Goal: Find specific page/section: Find specific page/section

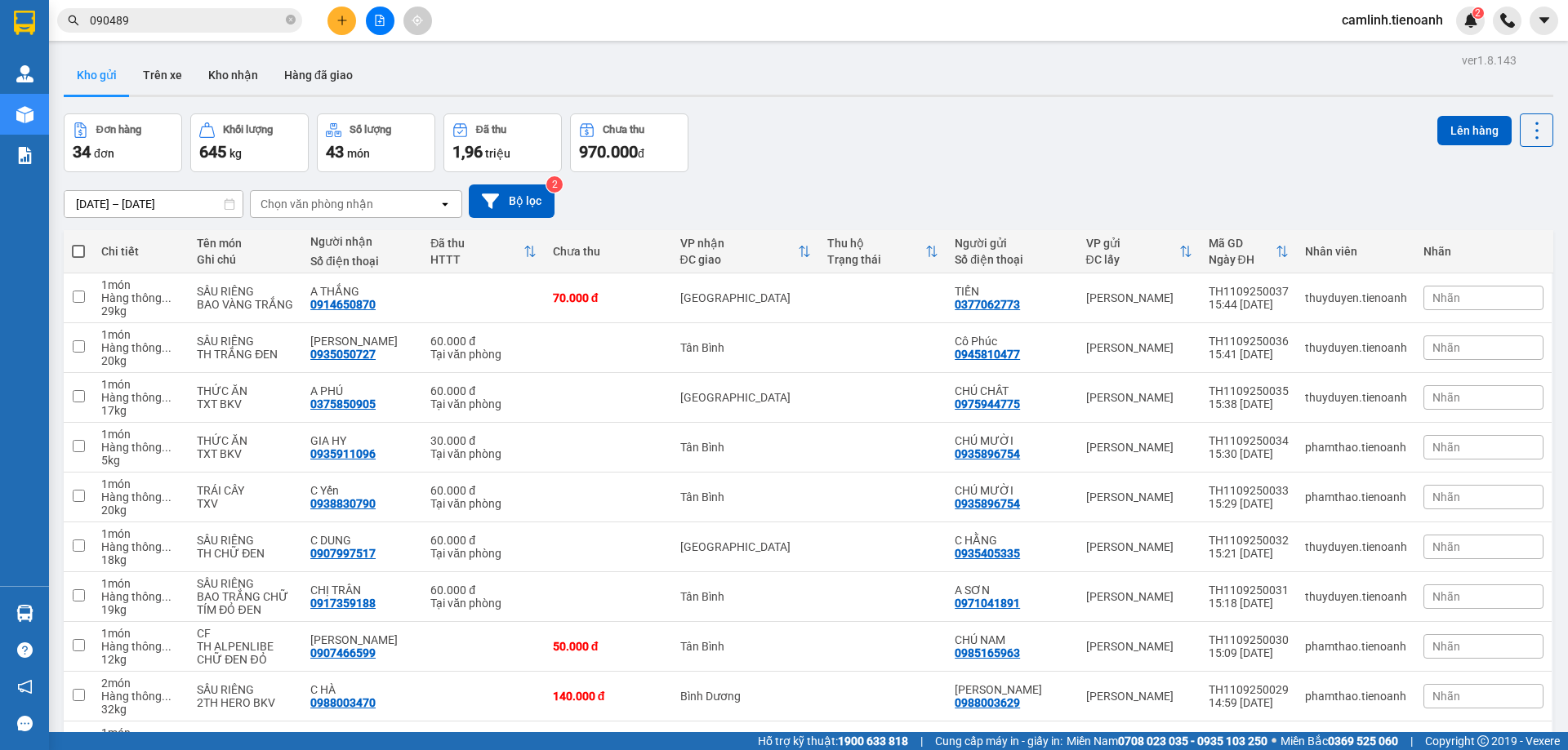
scroll to position [106, 0]
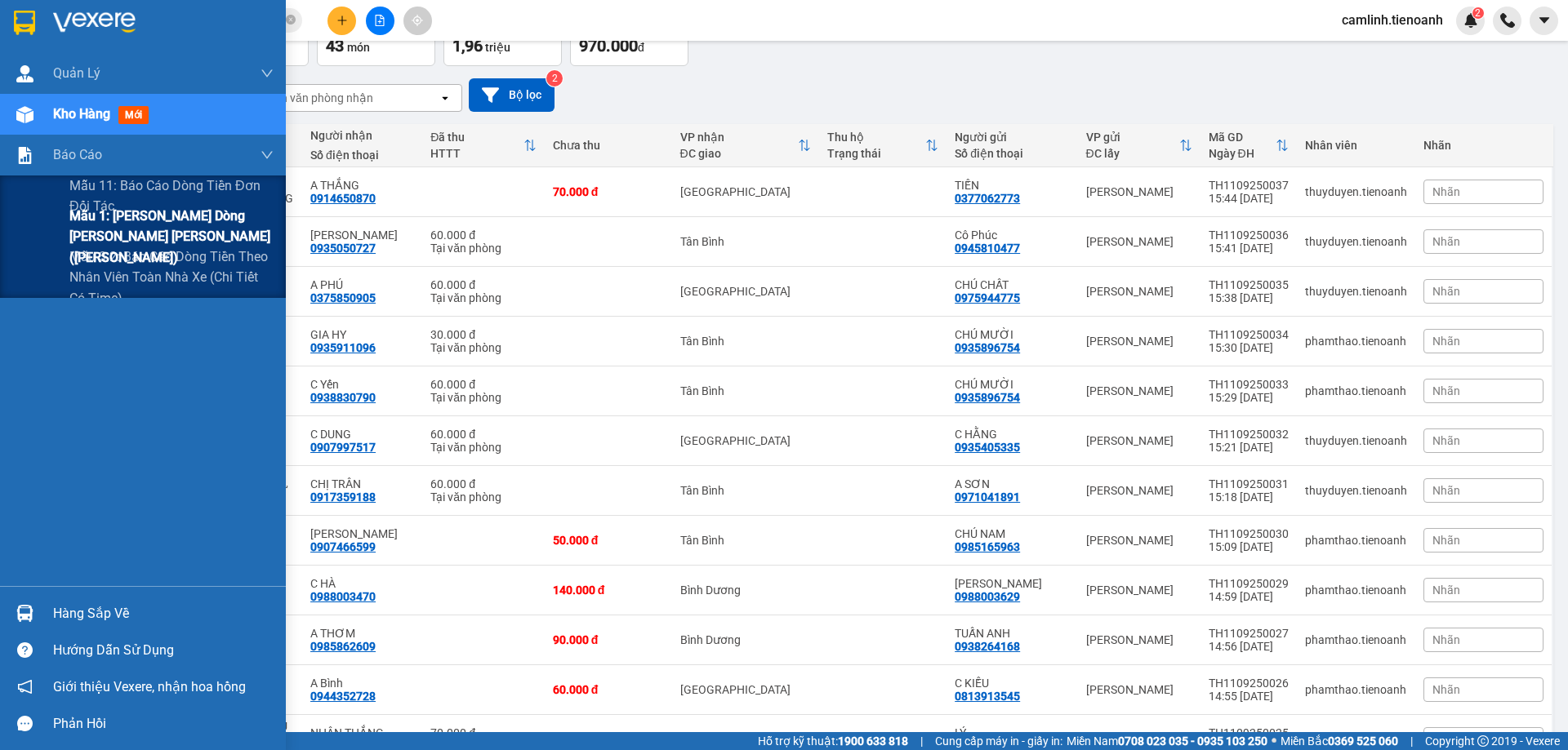
click at [121, 230] on span "Mẫu 1: [PERSON_NAME] dòng [PERSON_NAME] [PERSON_NAME] ([PERSON_NAME])" at bounding box center [171, 237] width 204 height 62
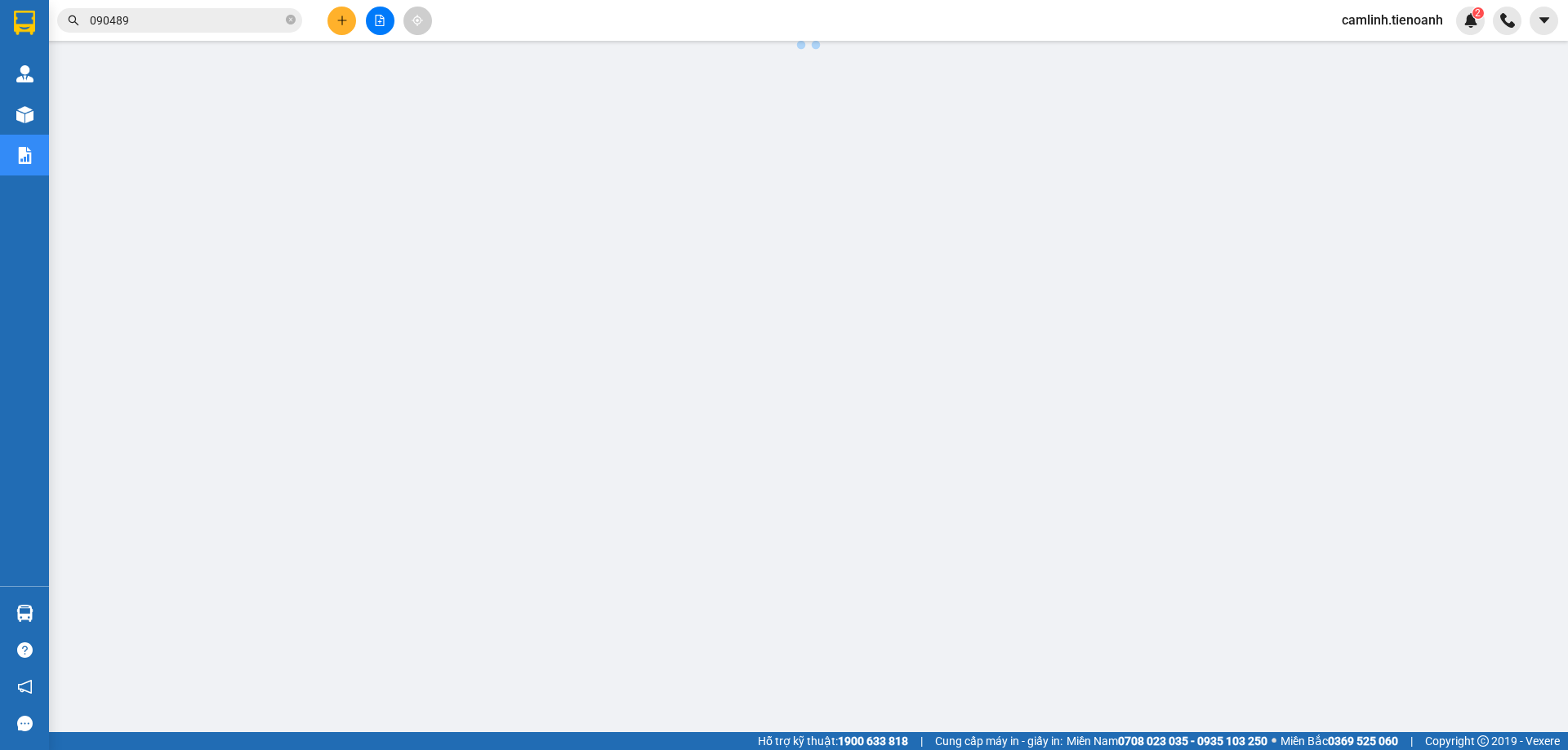
scroll to position [60, 0]
click at [232, 15] on input "090489" at bounding box center [186, 20] width 192 height 18
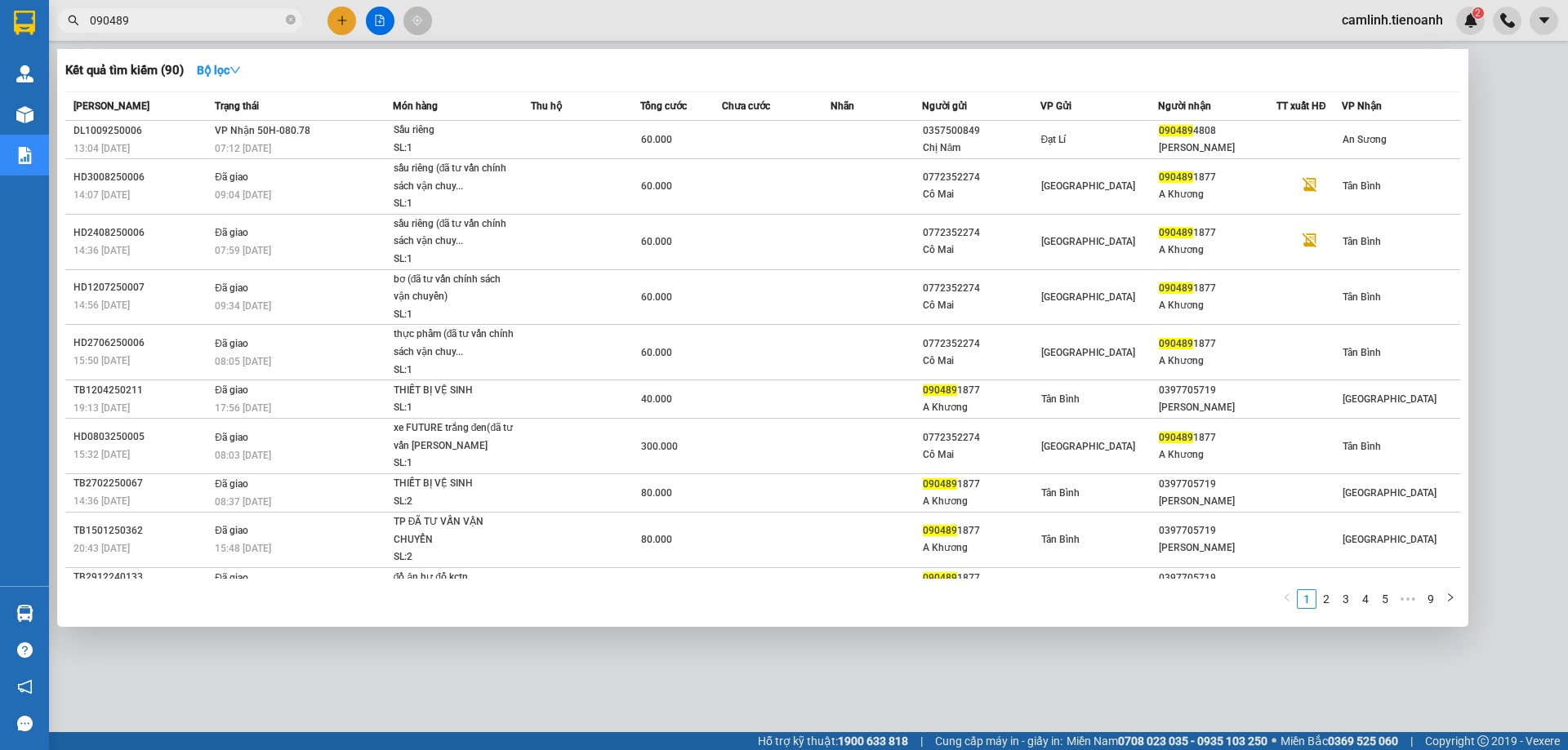
click at [232, 15] on input "090489" at bounding box center [186, 20] width 192 height 18
click at [574, 35] on div at bounding box center [784, 375] width 1568 height 750
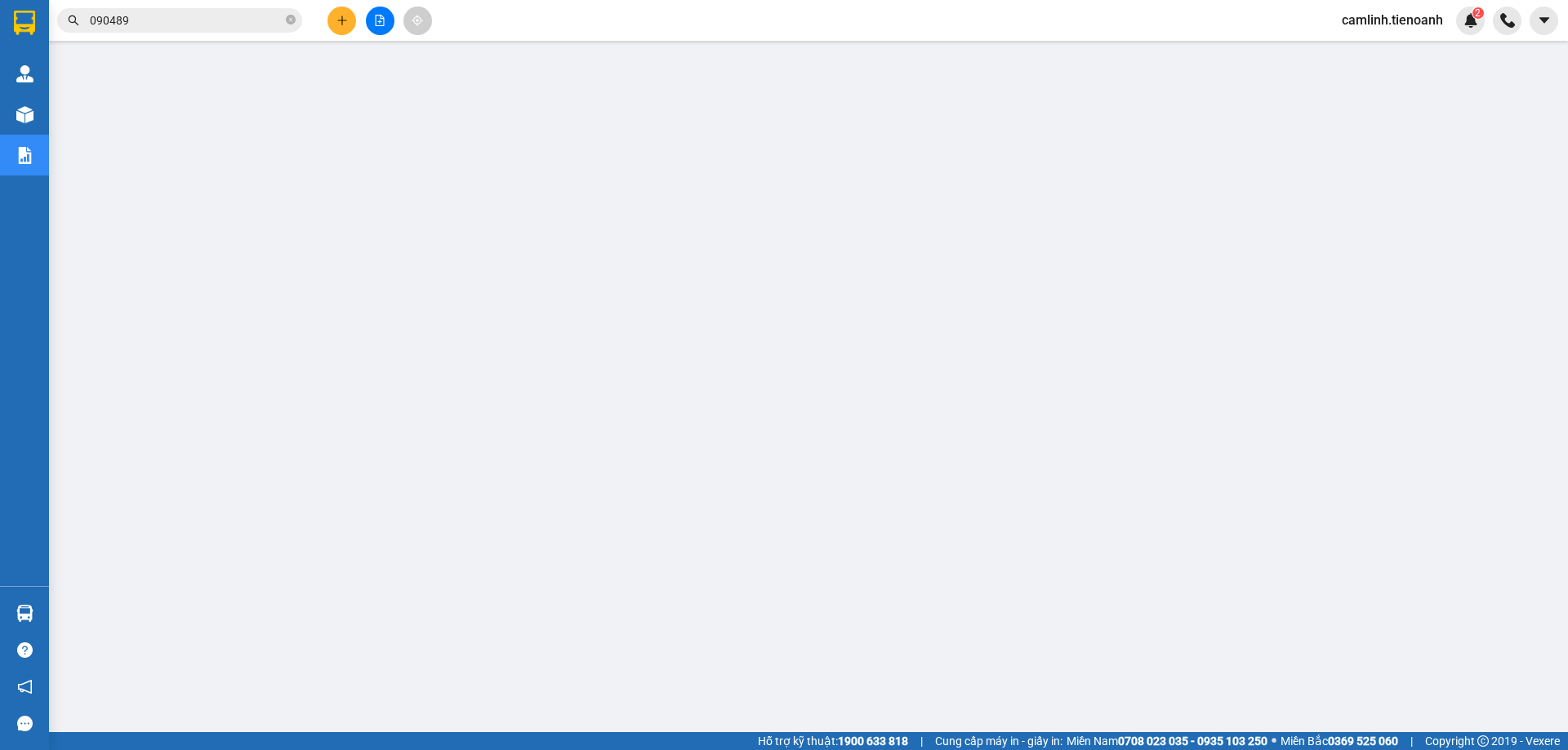
scroll to position [0, 0]
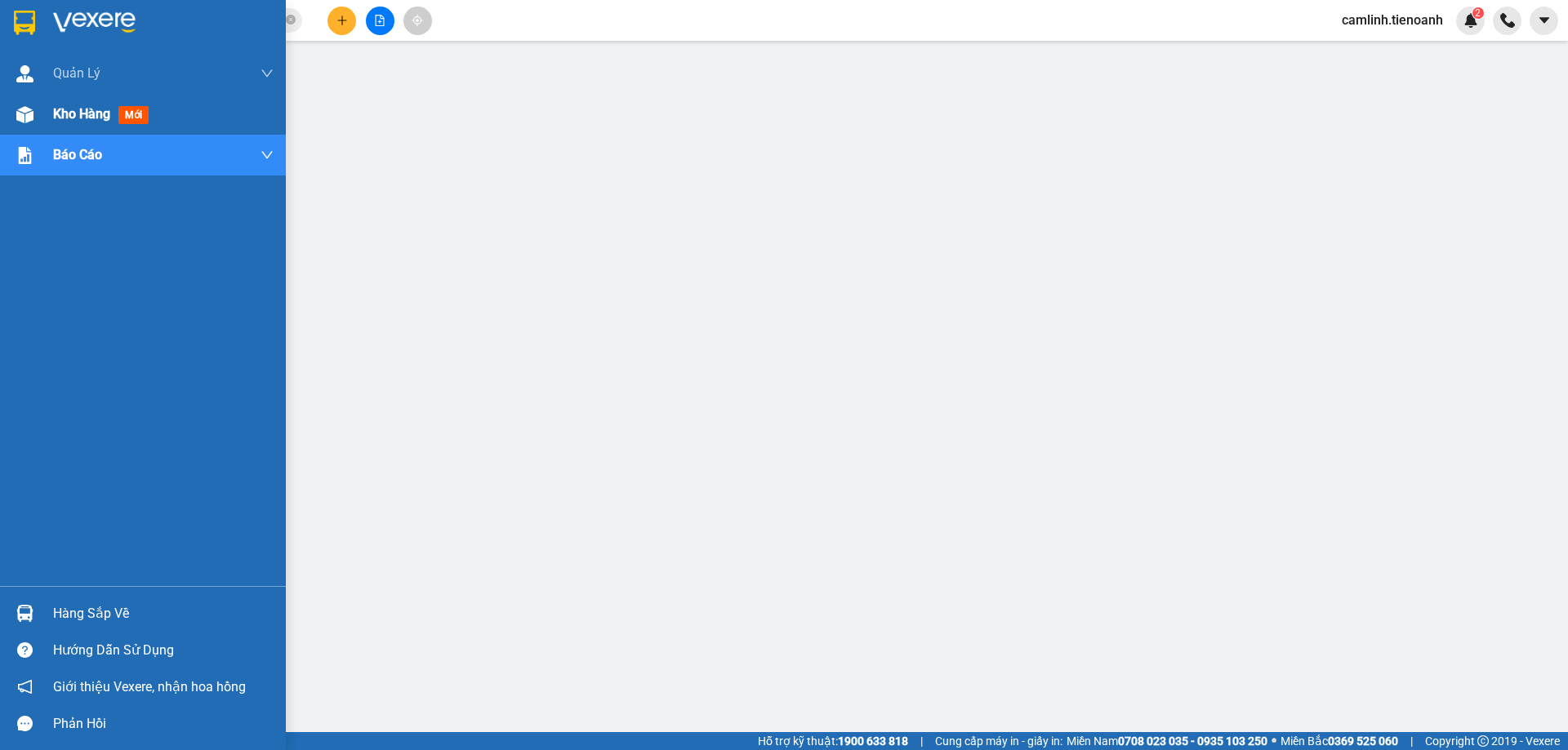
click at [32, 123] on div at bounding box center [25, 114] width 29 height 29
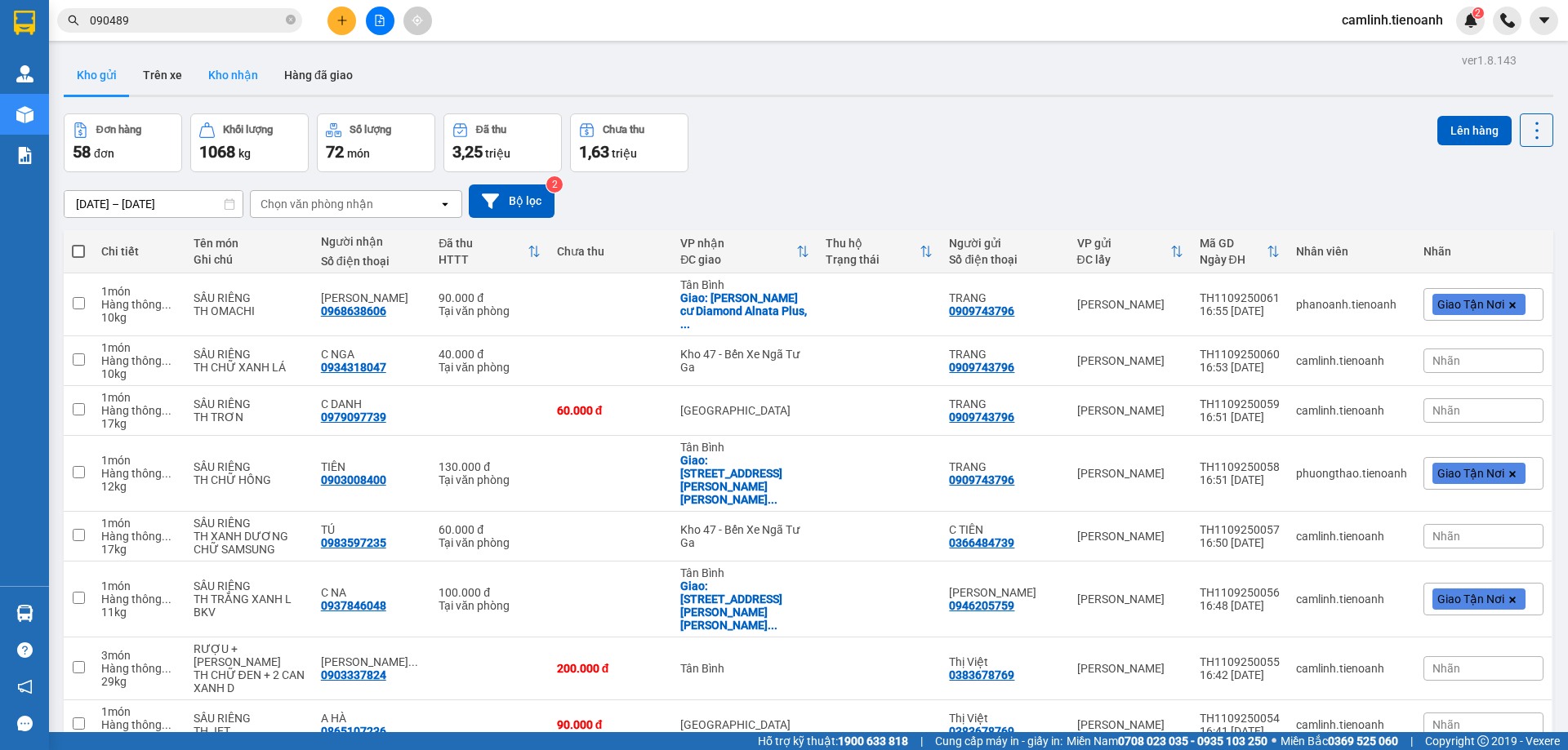
drag, startPoint x: 236, startPoint y: 96, endPoint x: 231, endPoint y: 74, distance: 22.6
click at [236, 93] on div "Kho gửi Trên xe Kho nhận Hàng đã giao" at bounding box center [808, 76] width 1490 height 41
click at [231, 74] on button "Kho nhận" at bounding box center [233, 75] width 76 height 39
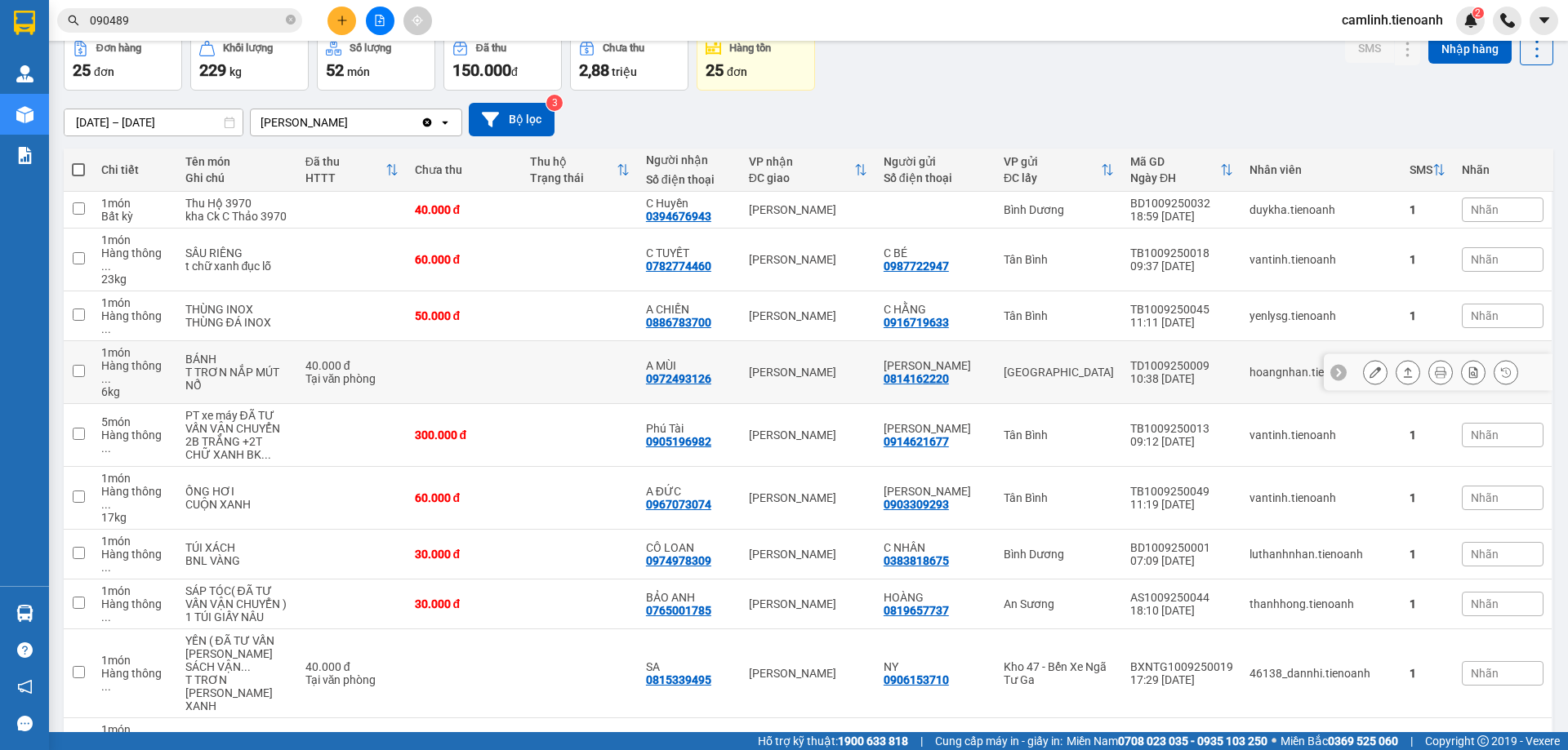
scroll to position [159, 0]
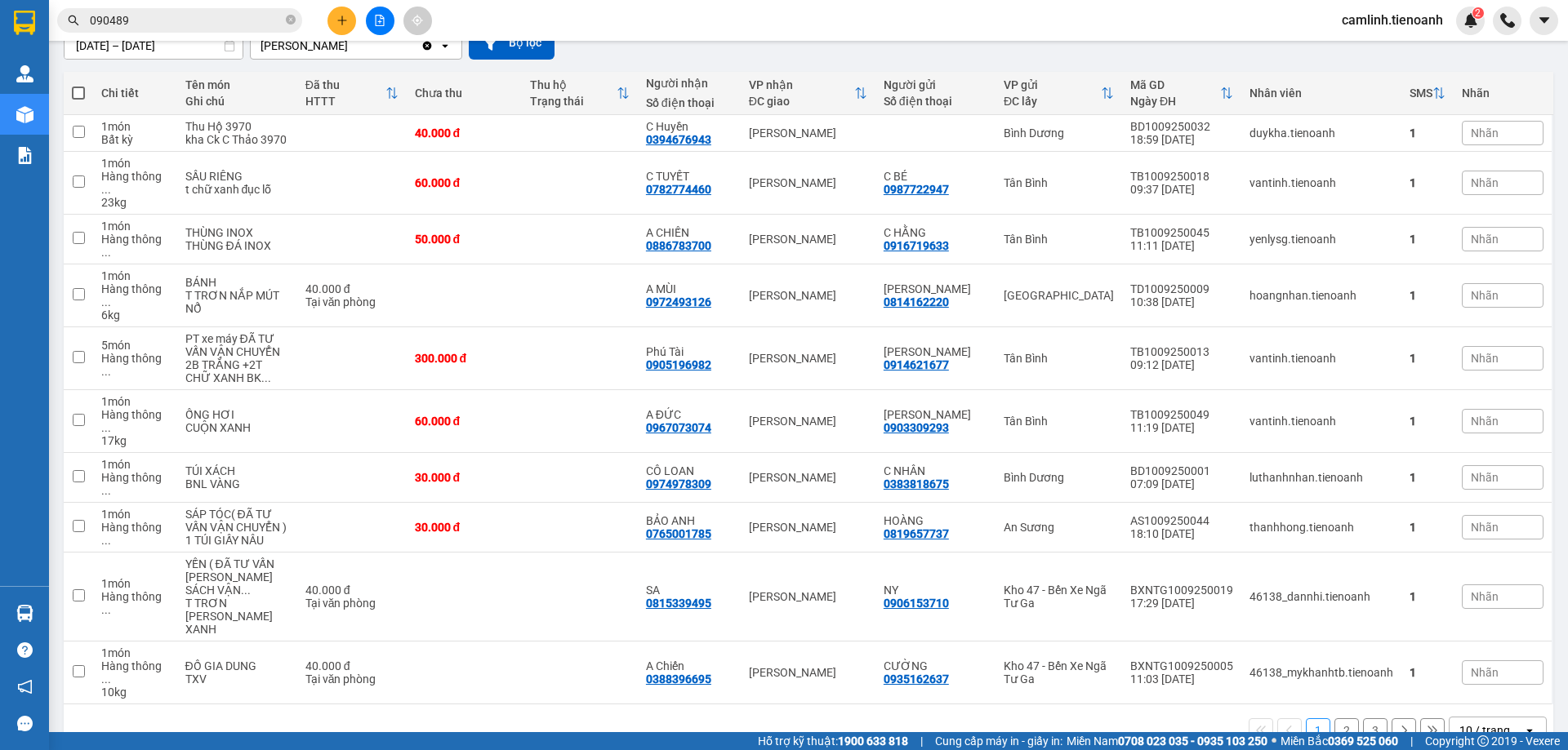
click at [1501, 717] on div "10 / trang" at bounding box center [1486, 730] width 73 height 26
click at [1501, 672] on ul "5 / trang 10 / trang 20 / trang 50 / trang 80 / trang 100 / trang" at bounding box center [1485, 582] width 98 height 189
click at [1496, 666] on div "100 / trang" at bounding box center [1485, 655] width 98 height 30
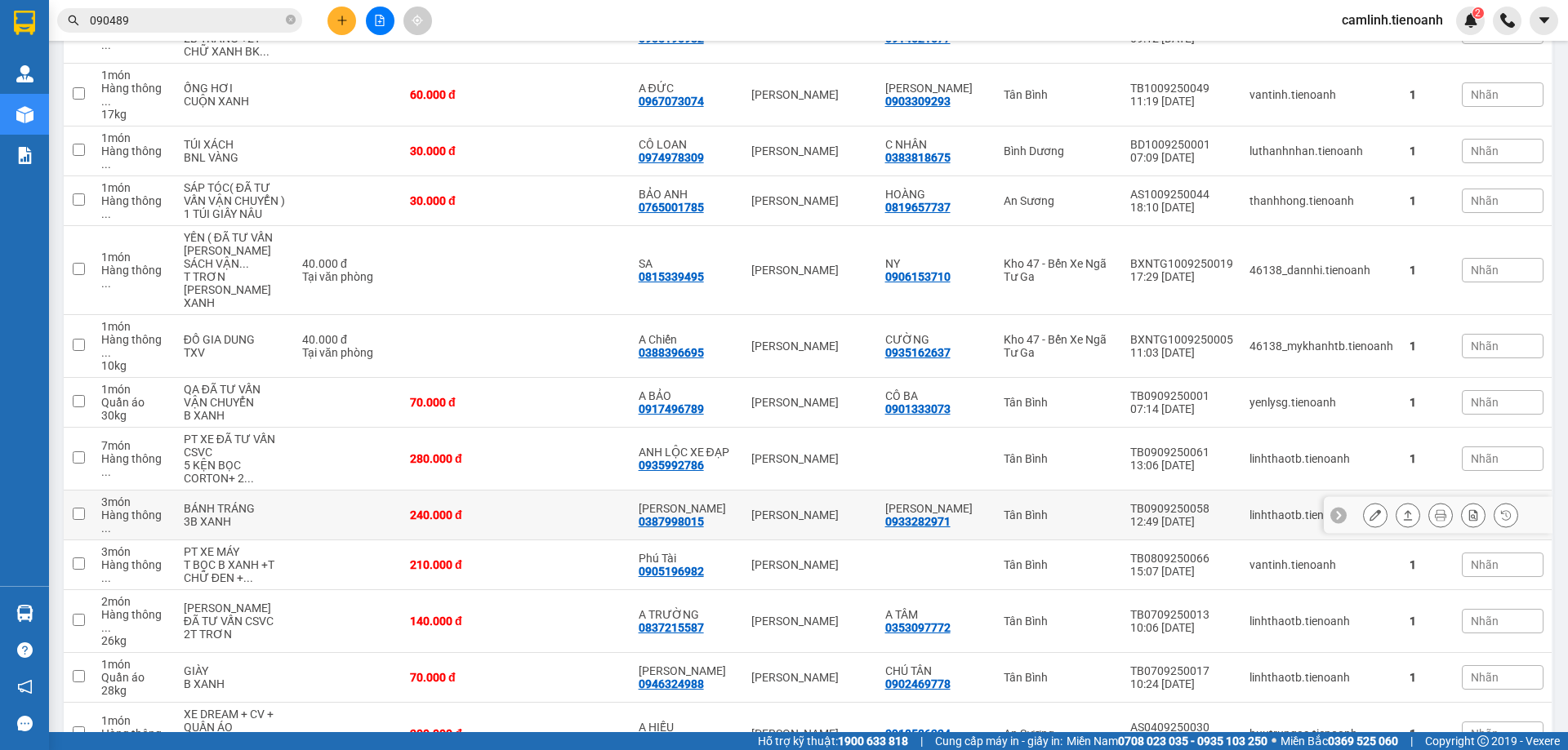
scroll to position [566, 0]
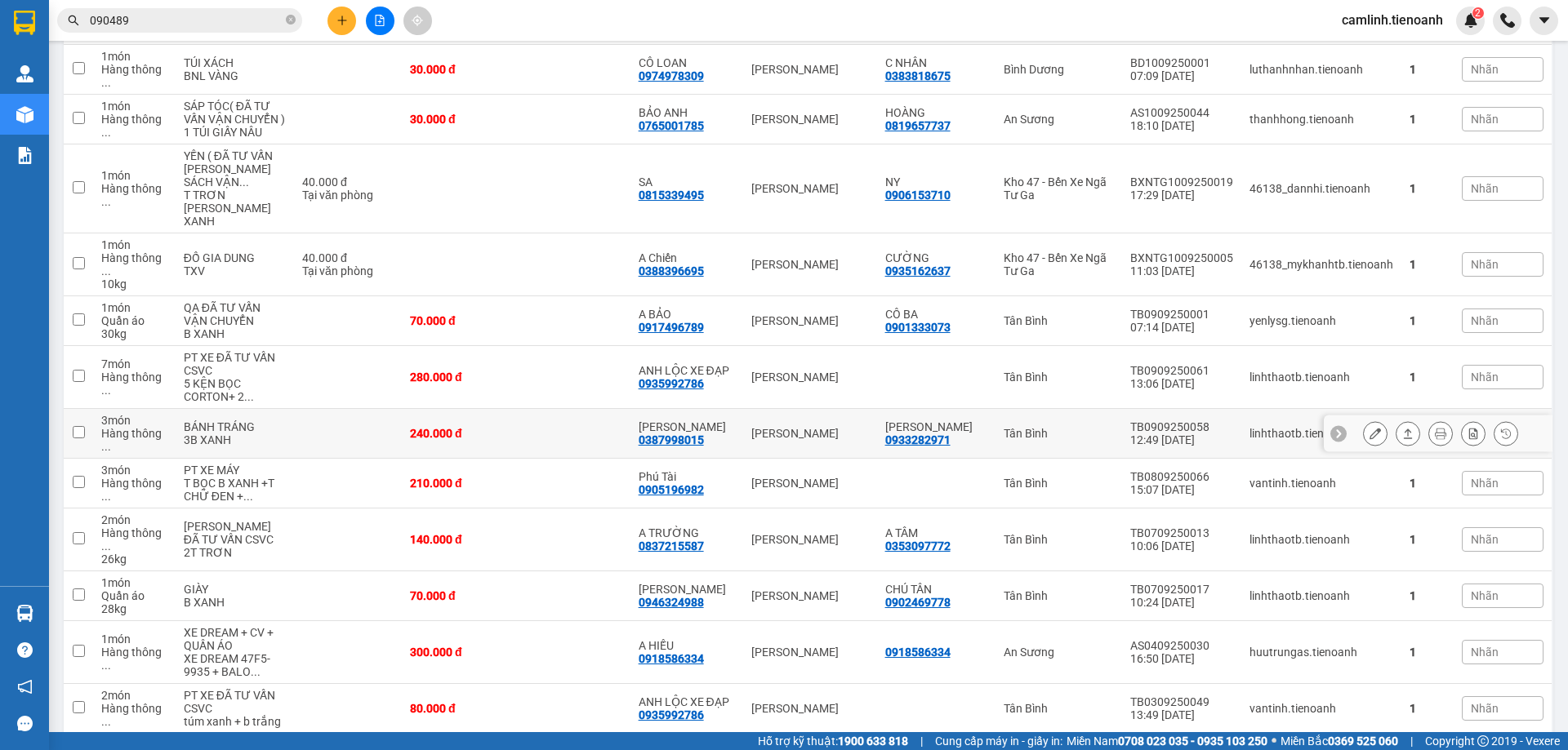
click at [564, 409] on td at bounding box center [573, 434] width 114 height 50
checkbox input "true"
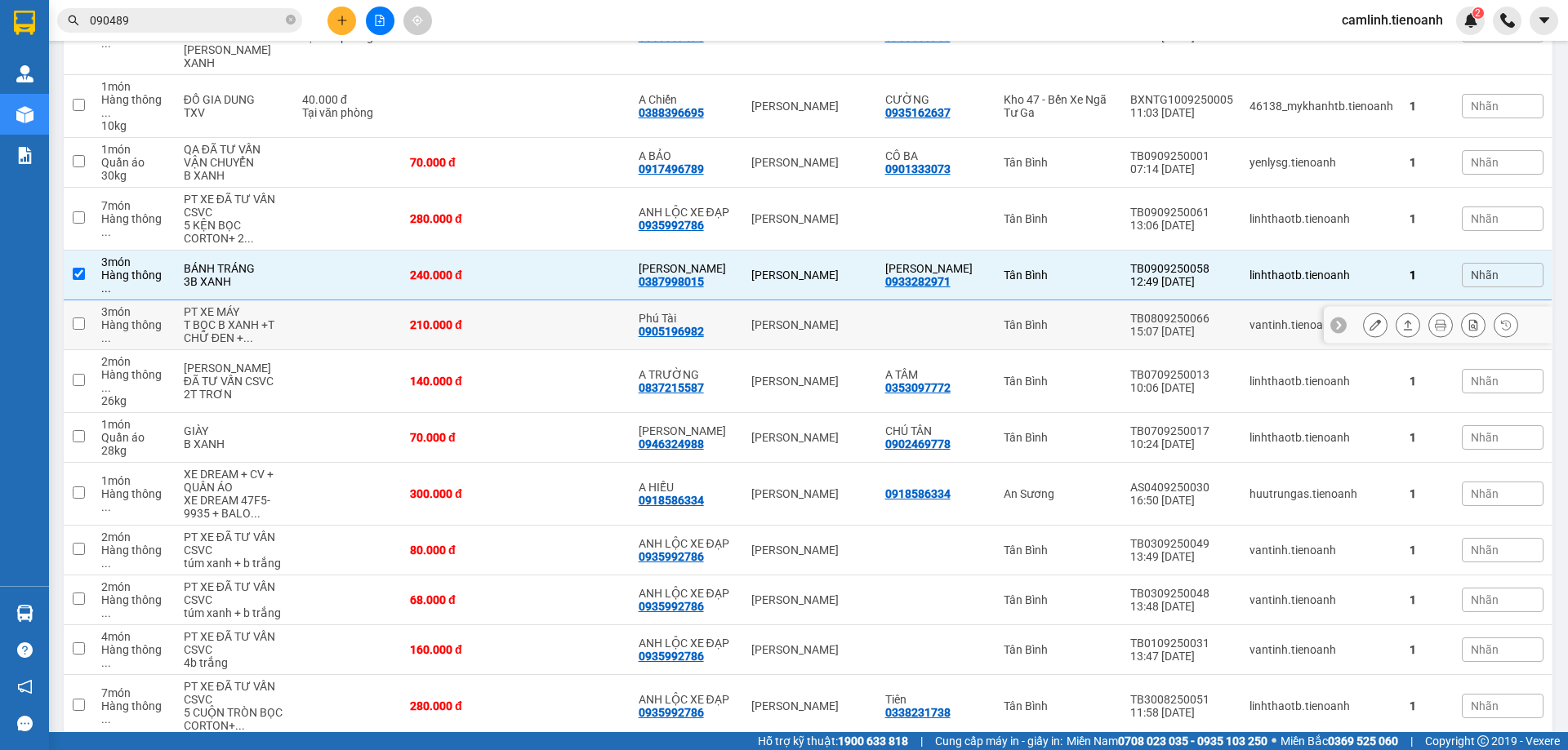
scroll to position [735, 0]
